Goal: Transaction & Acquisition: Purchase product/service

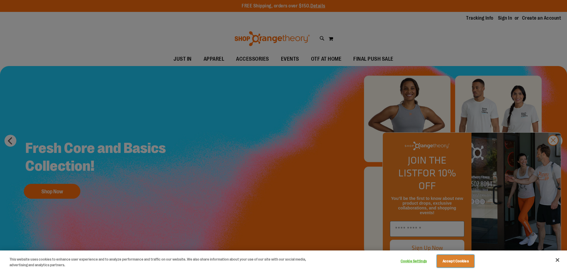
click at [456, 261] on button "Accept Cookies" at bounding box center [455, 261] width 37 height 13
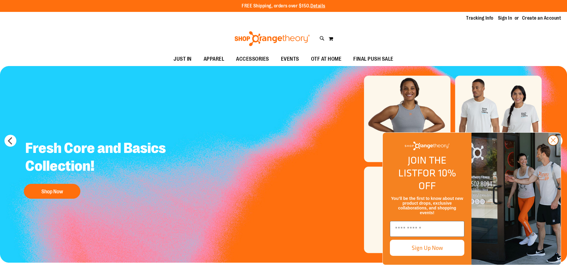
click at [550, 145] on circle "Close dialog" at bounding box center [553, 140] width 10 height 10
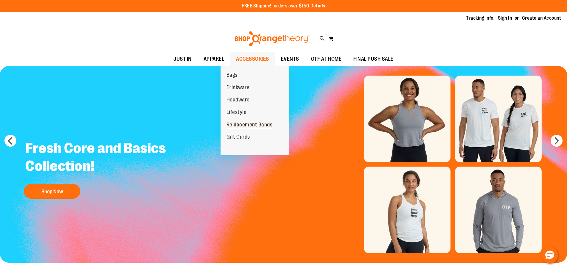
click at [239, 124] on span "Replacement Bands" at bounding box center [250, 125] width 46 height 7
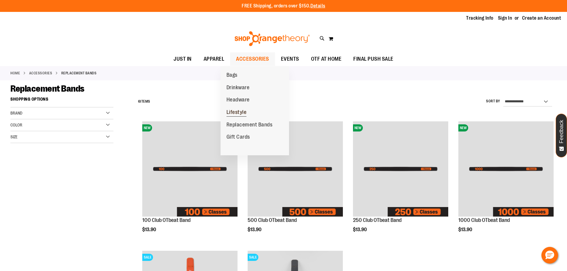
click at [235, 111] on span "Lifestyle" at bounding box center [237, 112] width 20 height 7
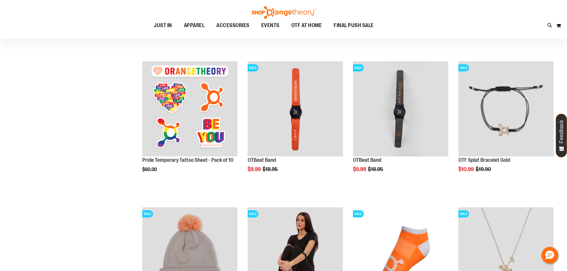
scroll to position [208, 0]
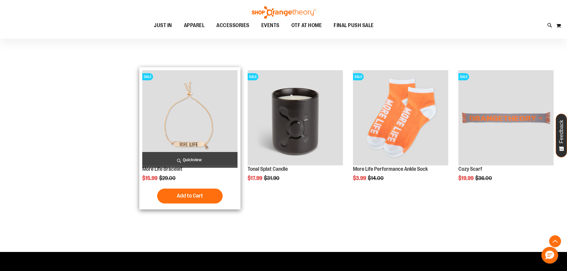
scroll to position [506, 0]
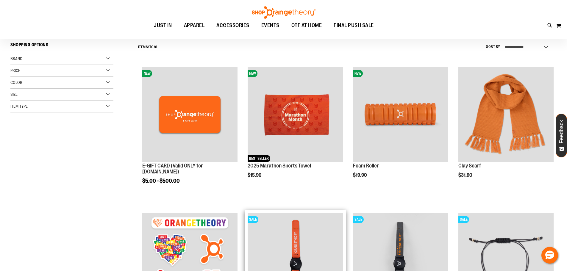
scroll to position [149, 0]
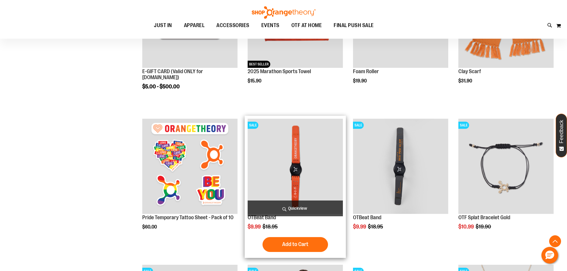
click at [302, 151] on img "product" at bounding box center [295, 166] width 95 height 95
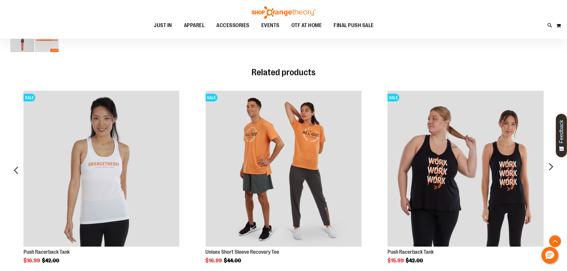
scroll to position [357, 0]
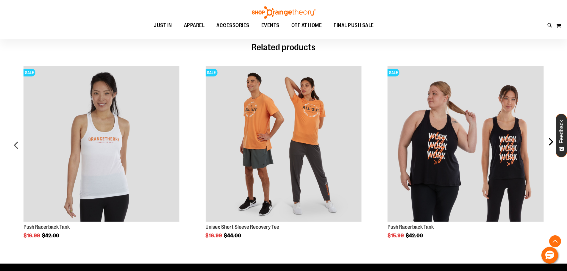
click at [552, 143] on div "next" at bounding box center [551, 148] width 12 height 182
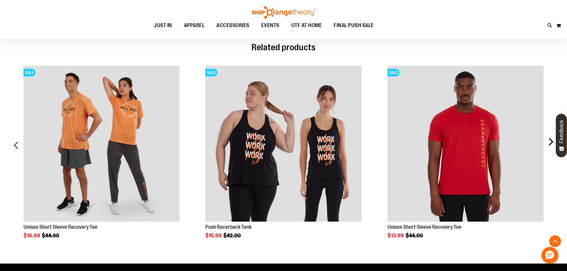
click at [552, 143] on div "next" at bounding box center [551, 148] width 12 height 182
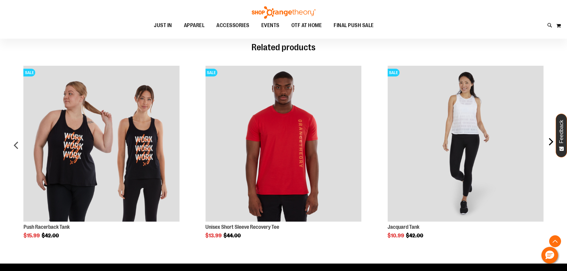
click at [552, 143] on div "next" at bounding box center [551, 148] width 12 height 182
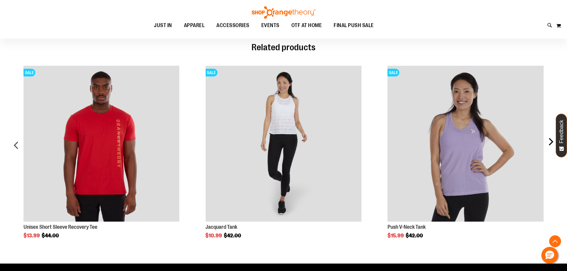
click at [552, 143] on div "next" at bounding box center [551, 148] width 12 height 182
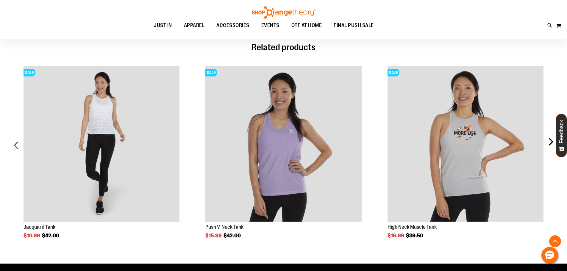
click at [552, 143] on div "next" at bounding box center [551, 148] width 12 height 182
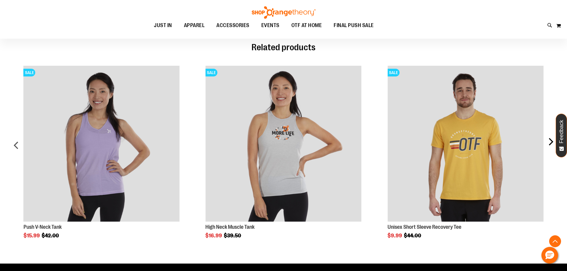
click at [552, 143] on div "next" at bounding box center [551, 148] width 12 height 182
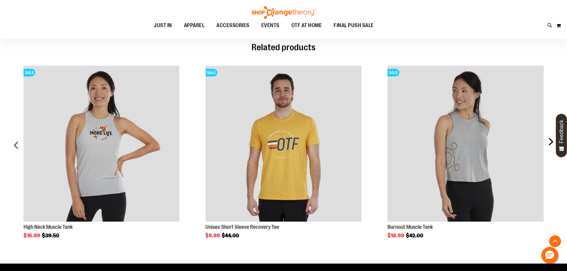
click at [552, 143] on div "next" at bounding box center [551, 148] width 12 height 182
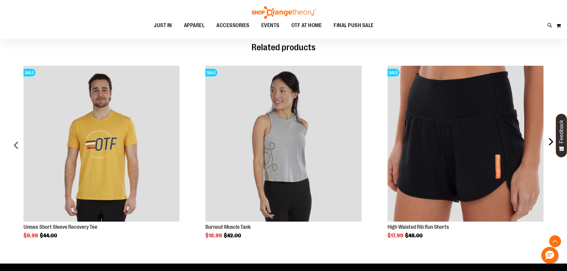
click at [552, 143] on div "next" at bounding box center [551, 148] width 12 height 182
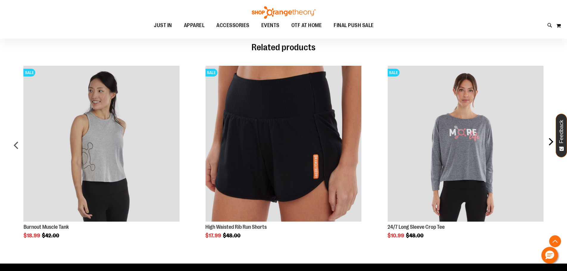
click at [552, 143] on div "next" at bounding box center [551, 148] width 12 height 182
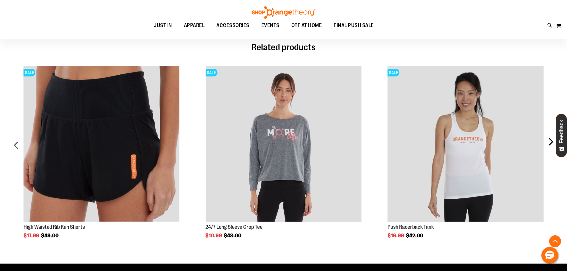
click at [552, 143] on div "next" at bounding box center [551, 148] width 12 height 182
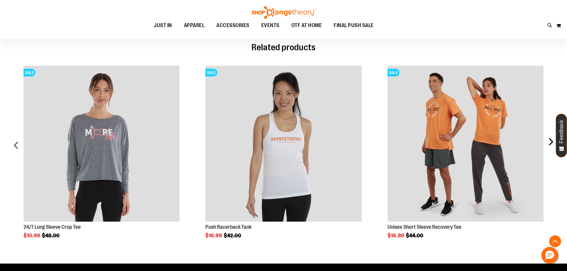
click at [552, 143] on div "next" at bounding box center [551, 148] width 12 height 182
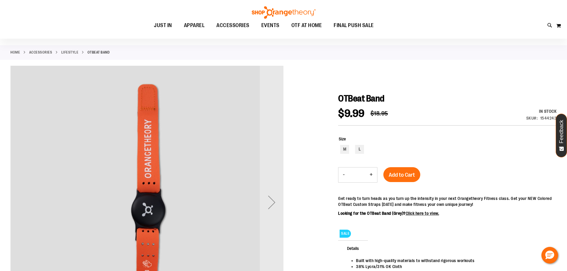
scroll to position [0, 0]
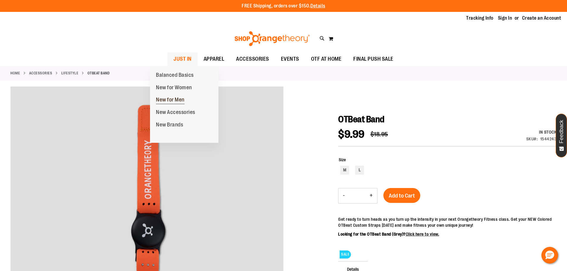
click at [172, 97] on span "New for Men" at bounding box center [170, 100] width 29 height 7
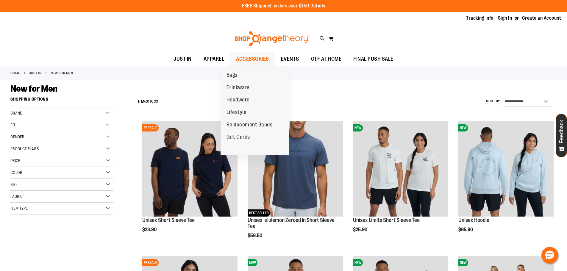
click at [246, 55] on span "ACCESSORIES" at bounding box center [252, 58] width 33 height 13
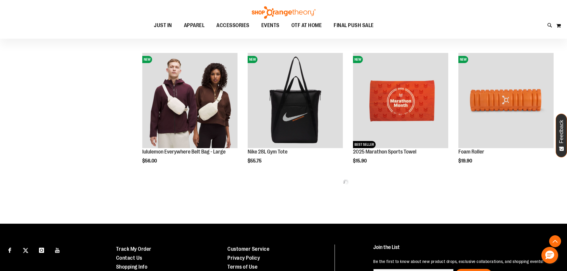
scroll to position [397, 0]
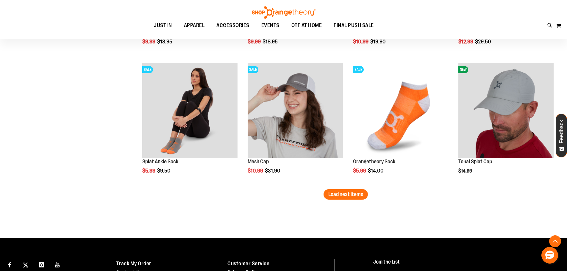
scroll to position [1112, 0]
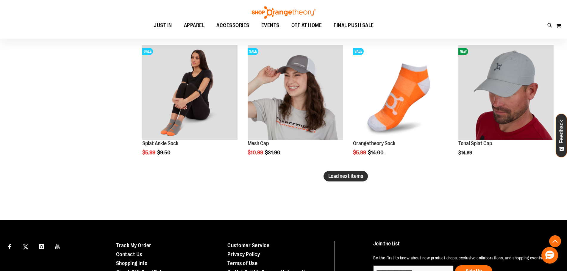
click at [346, 179] on span "Load next items" at bounding box center [345, 176] width 35 height 6
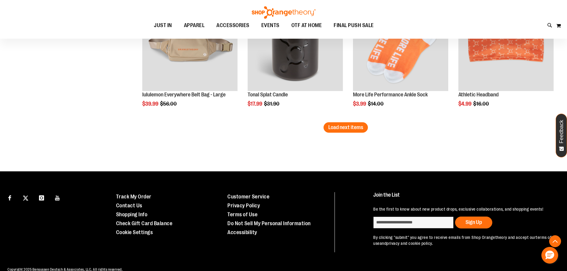
scroll to position [1559, 0]
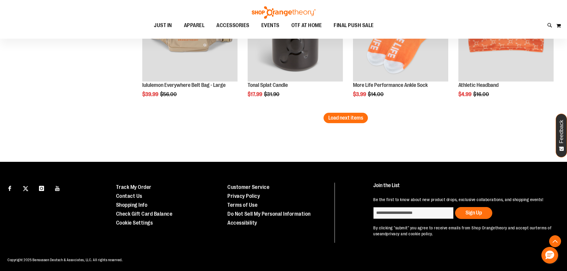
click at [344, 119] on span "Load next items" at bounding box center [345, 118] width 35 height 6
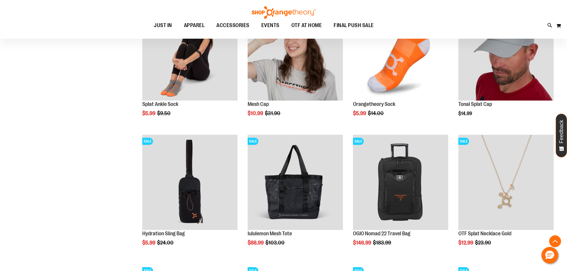
scroll to position [1142, 0]
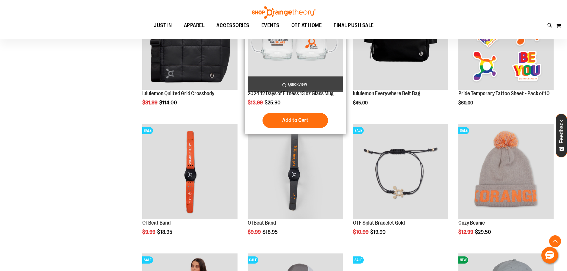
scroll to position [903, 0]
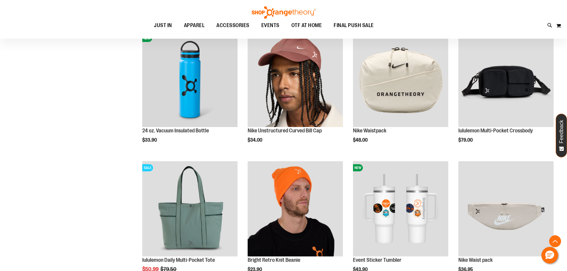
scroll to position [457, 0]
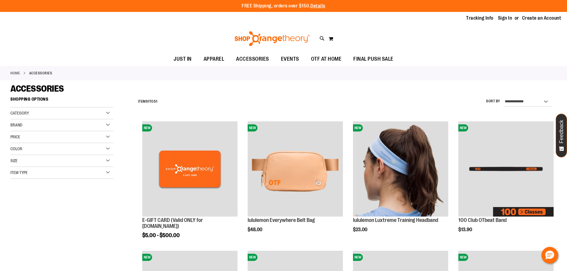
click at [109, 112] on div "Category" at bounding box center [61, 113] width 103 height 12
click at [108, 173] on div "Item Type" at bounding box center [61, 173] width 103 height 12
